Goal: Check status: Check status

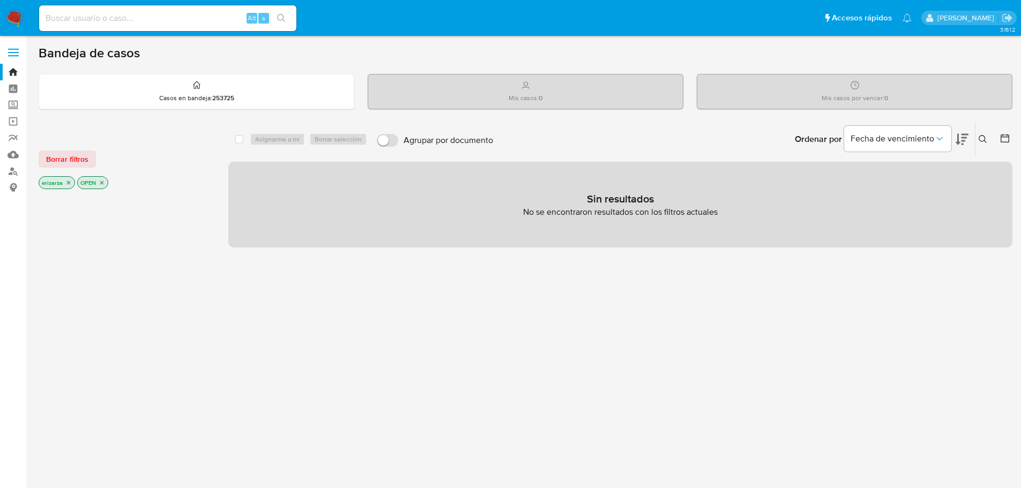
drag, startPoint x: 585, startPoint y: 199, endPoint x: 662, endPoint y: 203, distance: 77.2
click at [662, 203] on div "Sin resultados No se encontraron resultados con los filtros actuales" at bounding box center [620, 205] width 784 height 86
click at [642, 192] on p "Sin resultados" at bounding box center [620, 199] width 67 height 14
click at [188, 19] on input at bounding box center [167, 18] width 257 height 14
paste input "714223581"
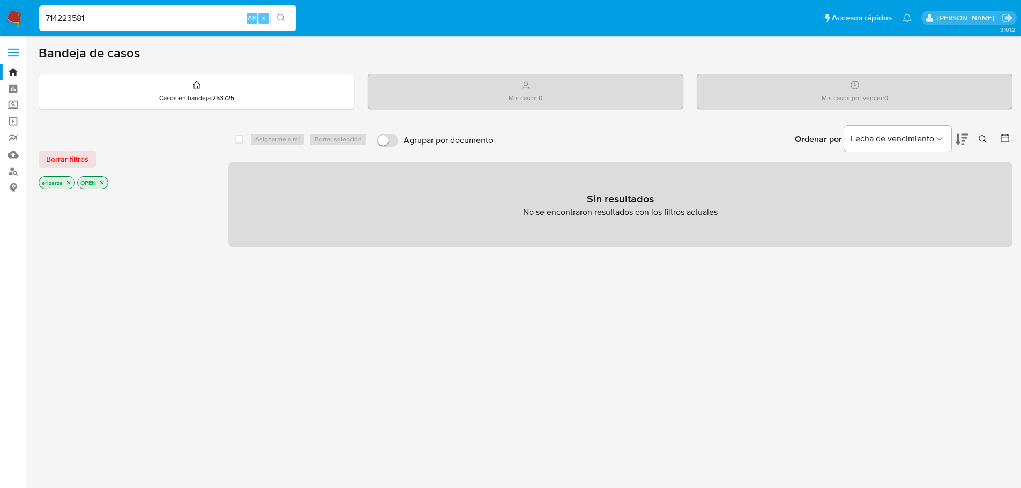
type input "714223581"
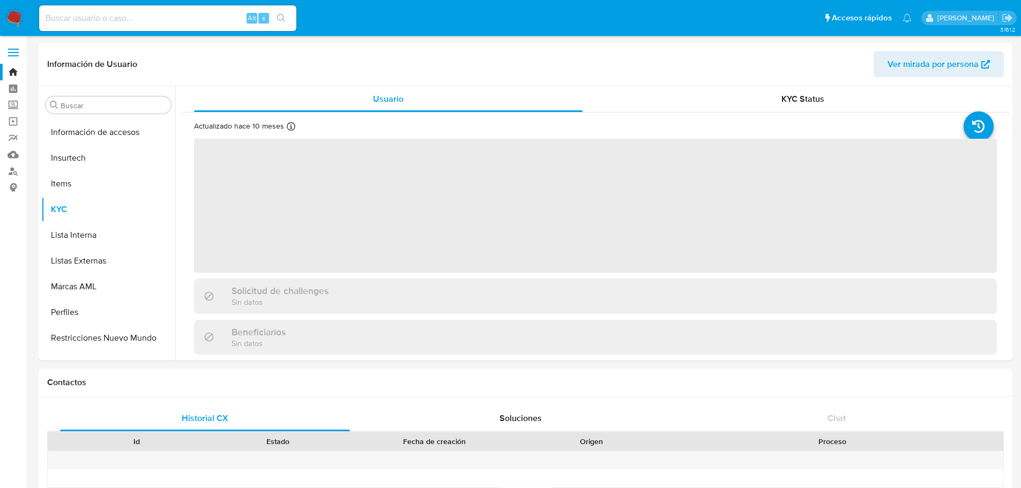
scroll to position [504, 0]
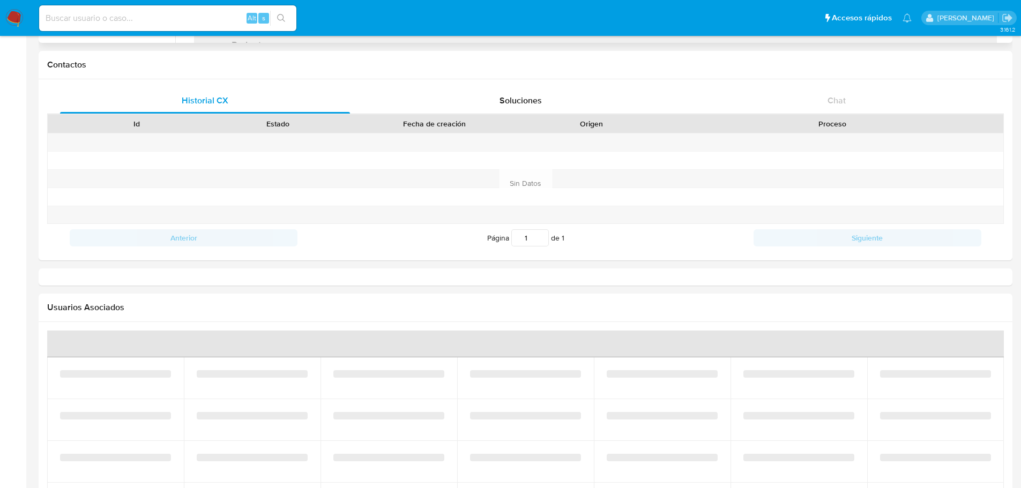
select select "10"
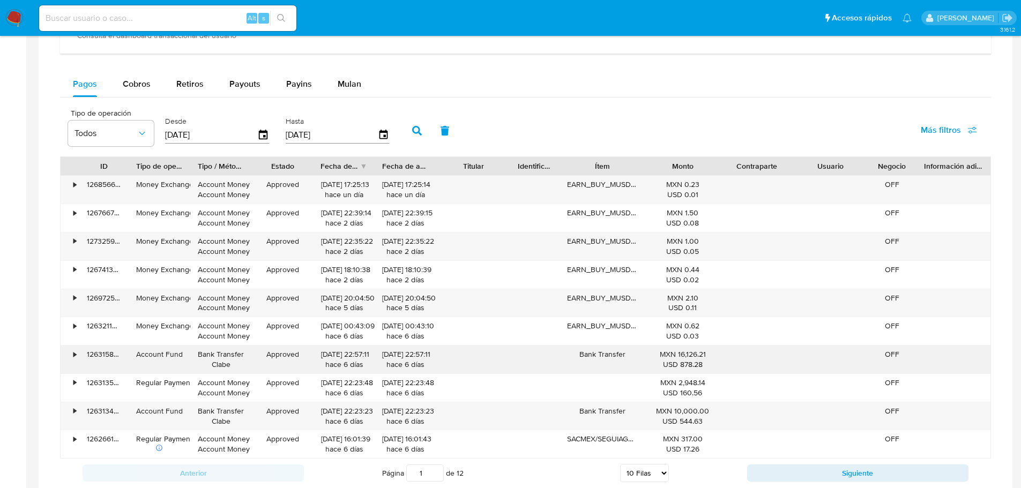
scroll to position [712, 0]
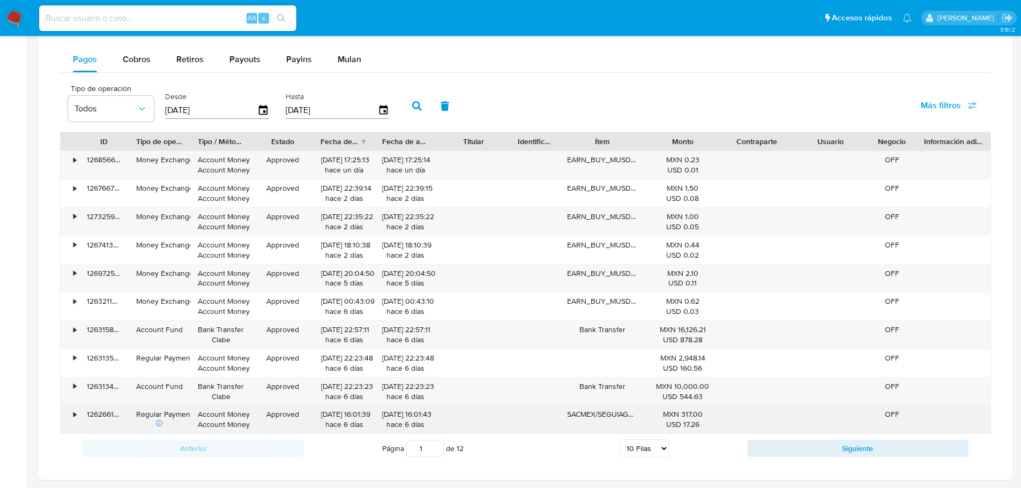
click at [73, 412] on div "•" at bounding box center [74, 414] width 3 height 10
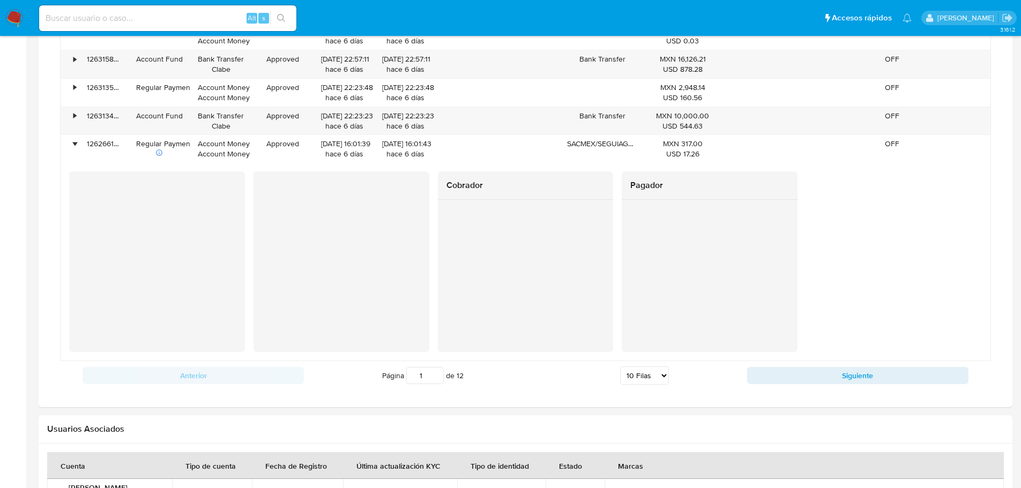
scroll to position [1034, 0]
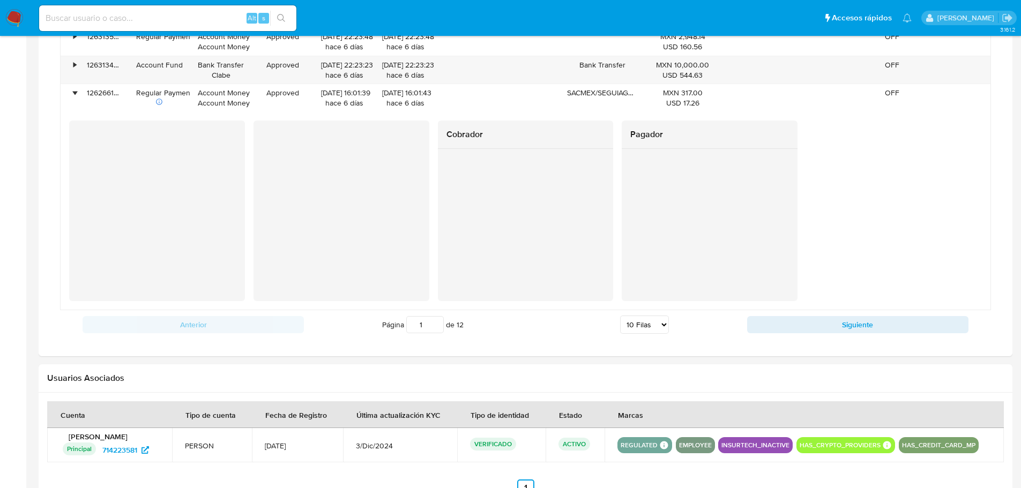
click at [249, 262] on div "Cobrador Pagador" at bounding box center [525, 211] width 913 height 181
click at [250, 261] on div "Cobrador Pagador" at bounding box center [525, 211] width 913 height 181
click at [137, 128] on div at bounding box center [157, 210] width 176 height 179
click at [250, 150] on div "Cobrador Pagador" at bounding box center [525, 211] width 913 height 181
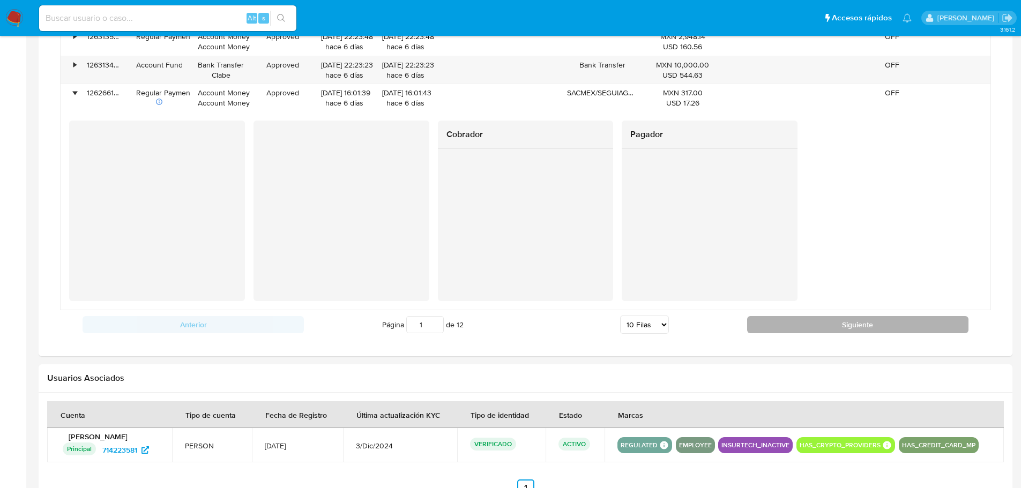
click at [815, 332] on button "Siguiente" at bounding box center [857, 324] width 221 height 17
type input "2"
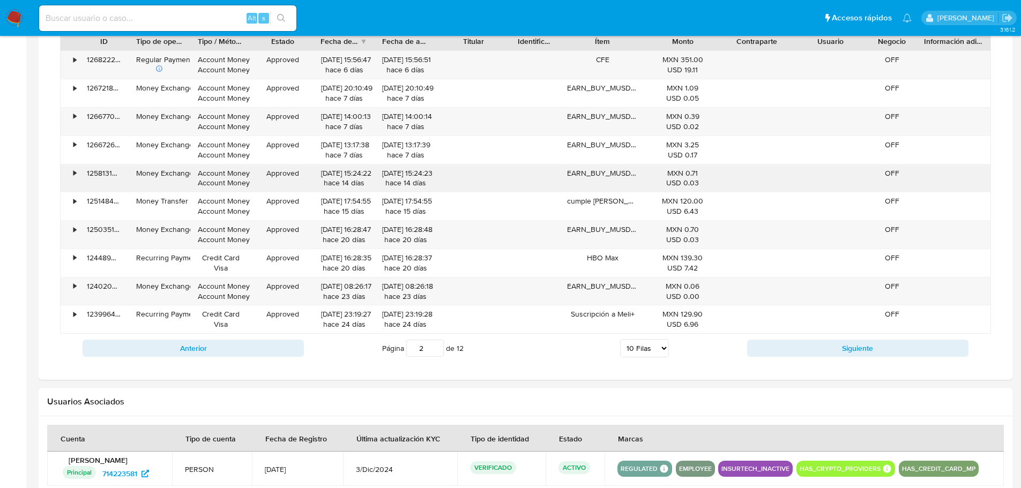
scroll to position [800, 0]
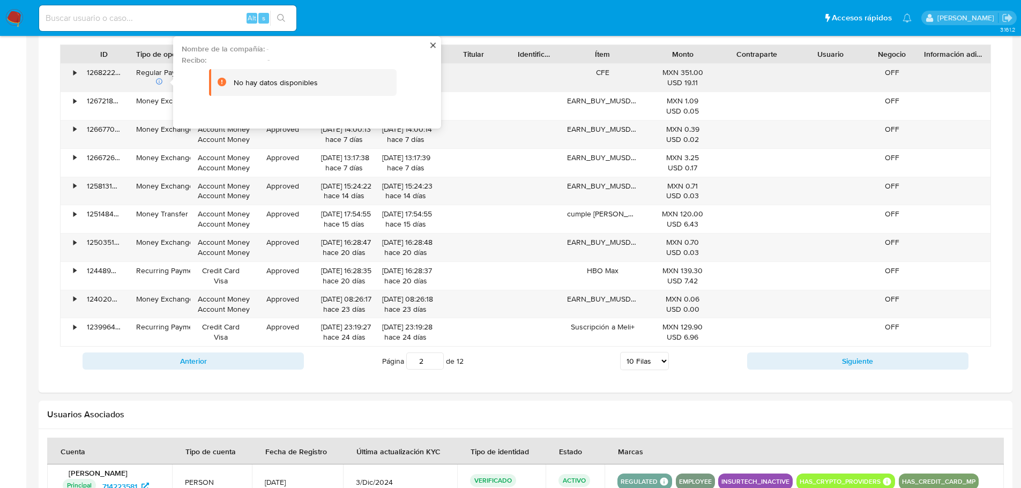
click at [75, 75] on div "•" at bounding box center [74, 73] width 3 height 10
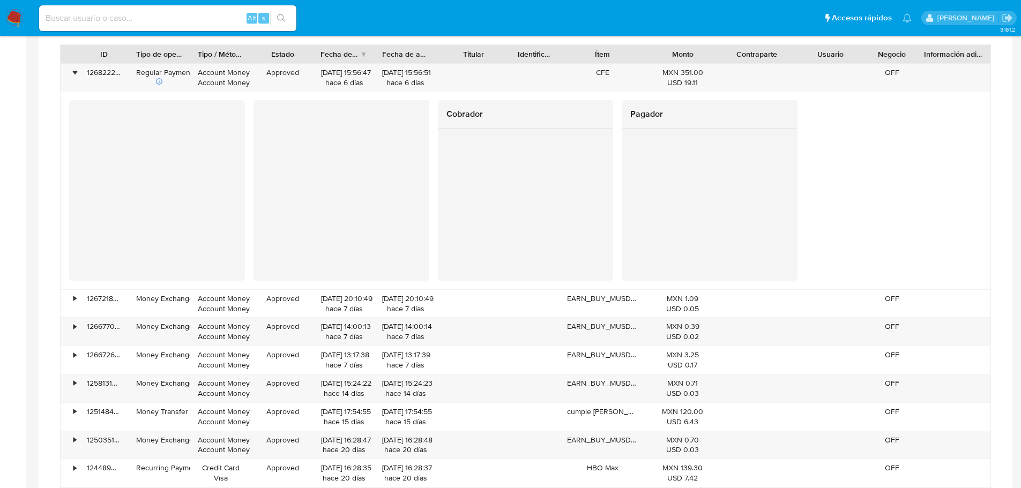
click at [72, 206] on div at bounding box center [157, 189] width 176 height 179
click at [70, 211] on div at bounding box center [157, 189] width 176 height 179
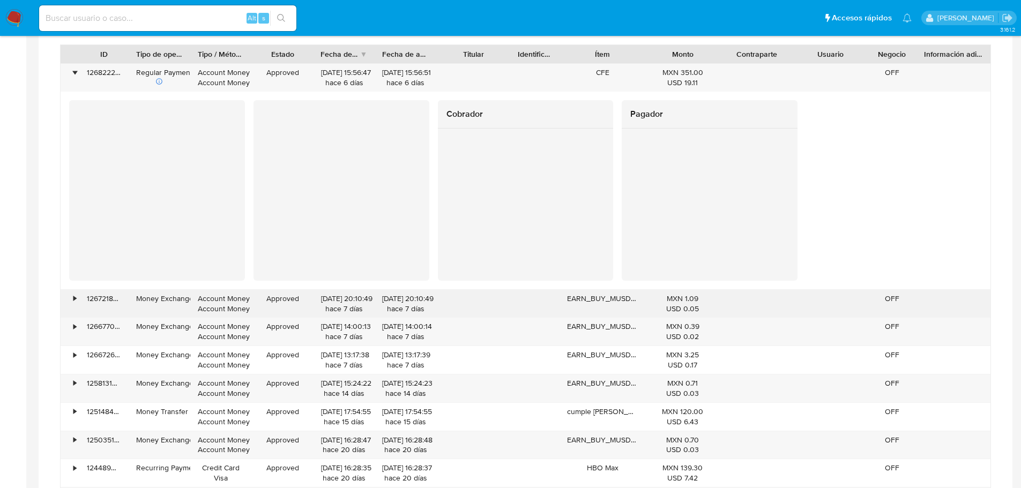
click at [72, 304] on div "•" at bounding box center [70, 304] width 19 height 28
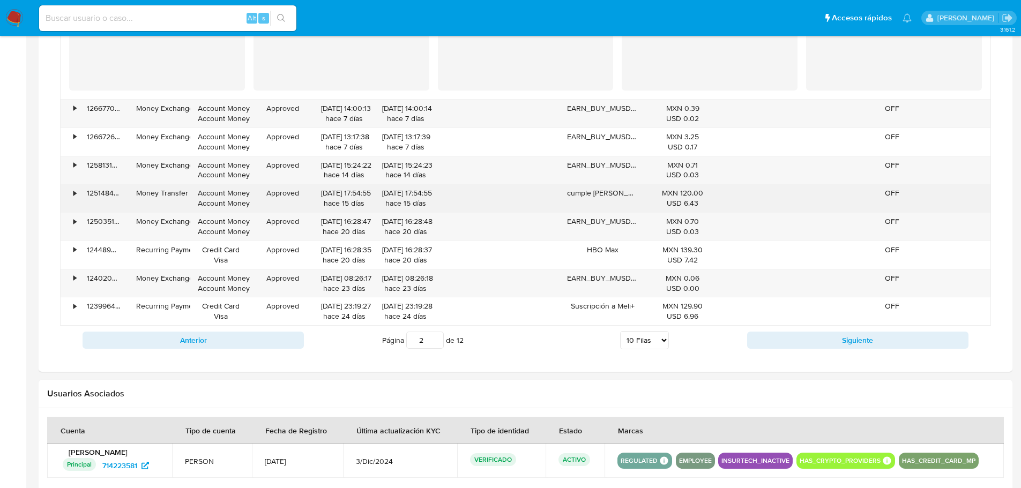
scroll to position [1228, 0]
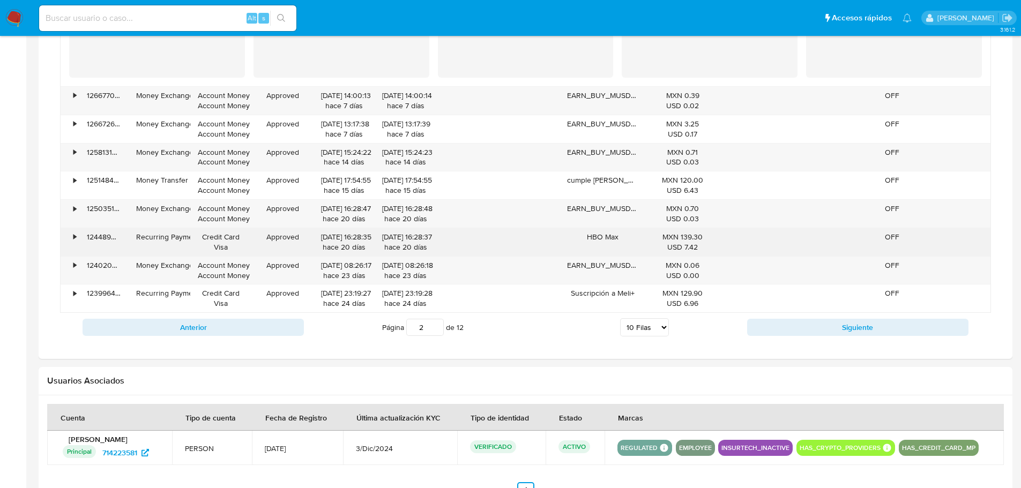
click at [74, 238] on div "•" at bounding box center [74, 237] width 3 height 10
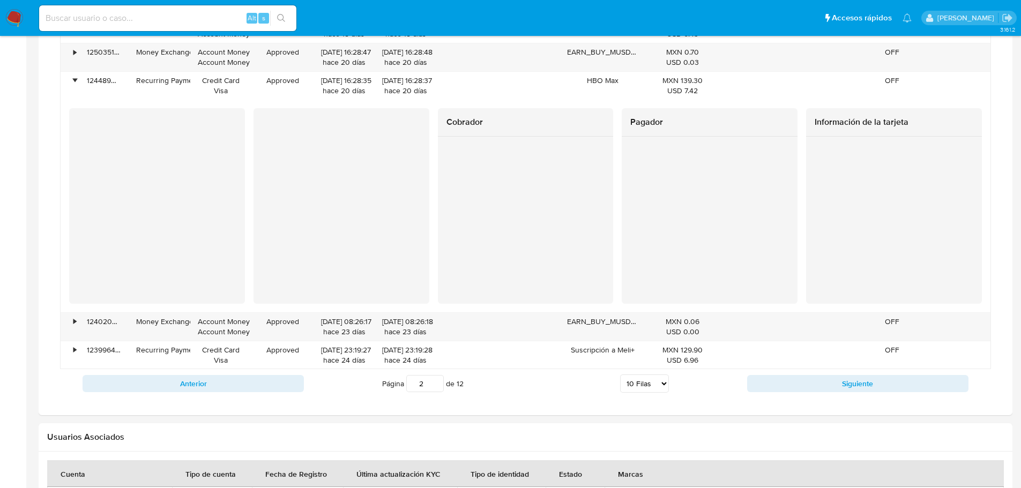
scroll to position [1389, 0]
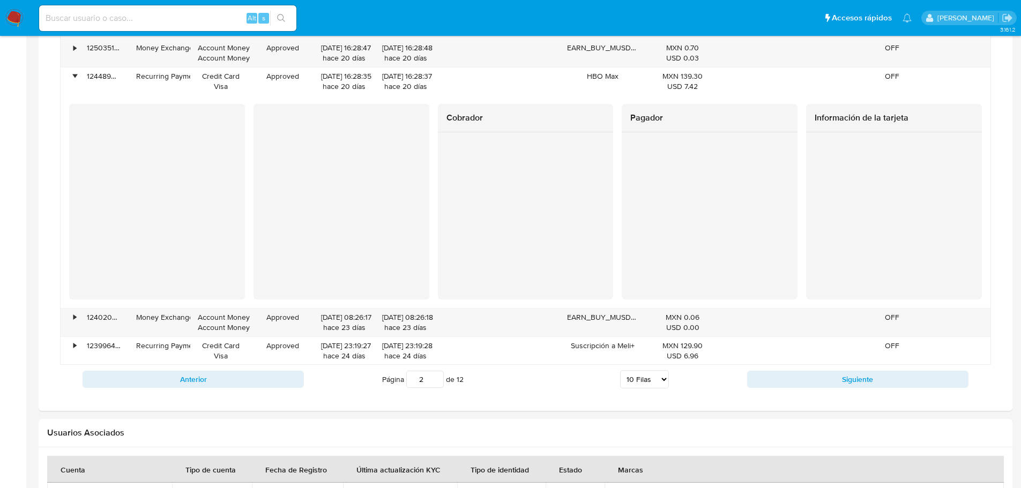
click at [444, 223] on div at bounding box center [526, 182] width 176 height 100
click at [443, 226] on div at bounding box center [526, 182] width 176 height 100
click at [232, 153] on div "Cobrador Pagador Información de la tarjeta" at bounding box center [525, 202] width 913 height 196
click at [260, 123] on div at bounding box center [341, 194] width 176 height 181
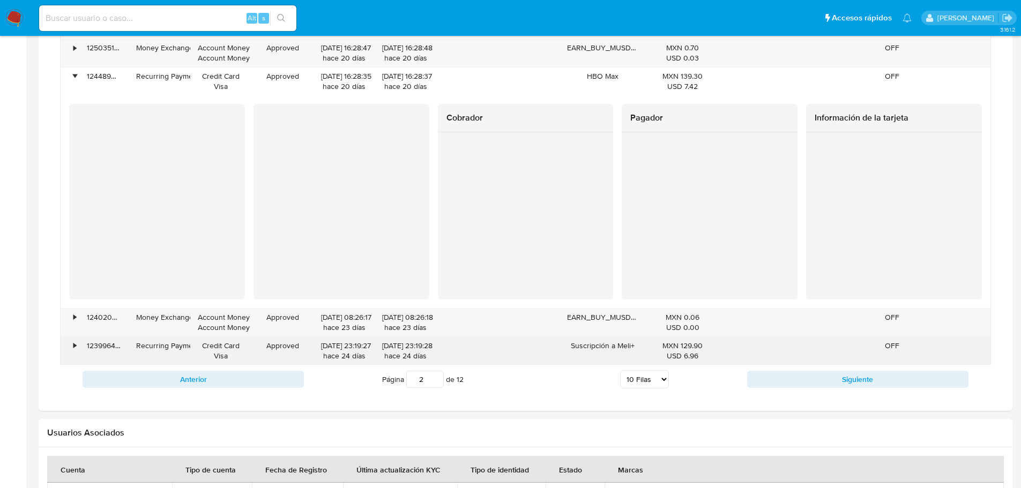
click at [71, 353] on div "•" at bounding box center [70, 351] width 19 height 28
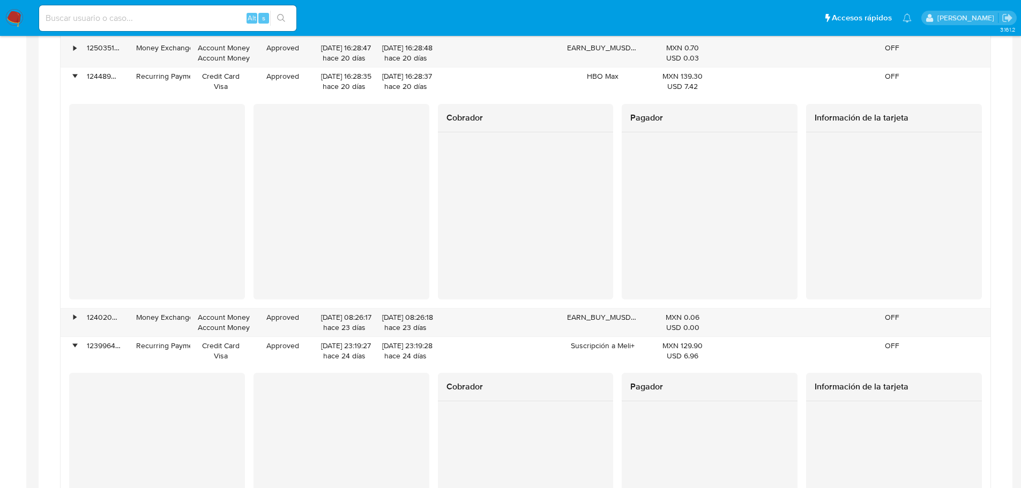
click at [250, 158] on div "Cobrador Pagador Información de la tarjeta" at bounding box center [525, 202] width 913 height 196
click at [256, 131] on div at bounding box center [341, 194] width 176 height 181
click at [814, 266] on div at bounding box center [894, 215] width 176 height 167
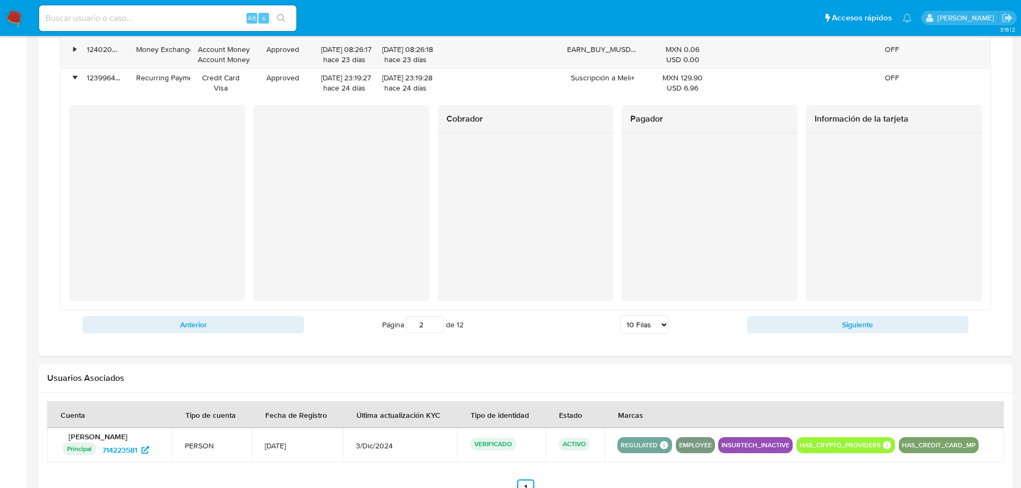
scroll to position [1604, 0]
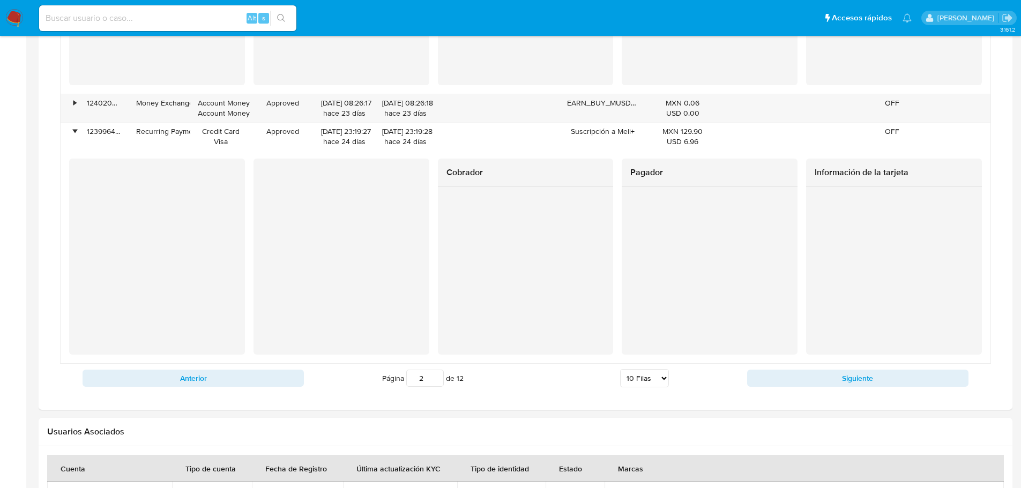
click at [779, 313] on div "Cobrador Pagador Información de la tarjeta" at bounding box center [525, 257] width 913 height 196
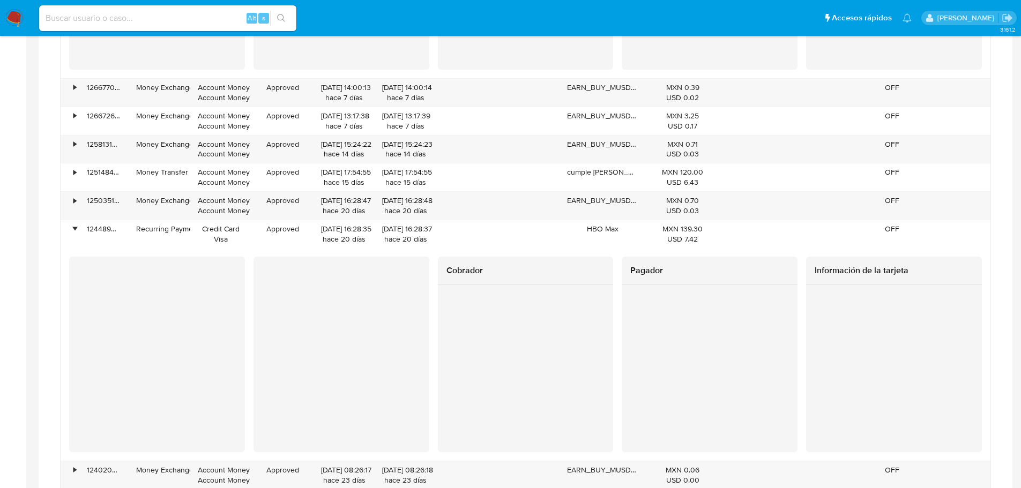
scroll to position [1389, 0]
